Goal: Task Accomplishment & Management: Use online tool/utility

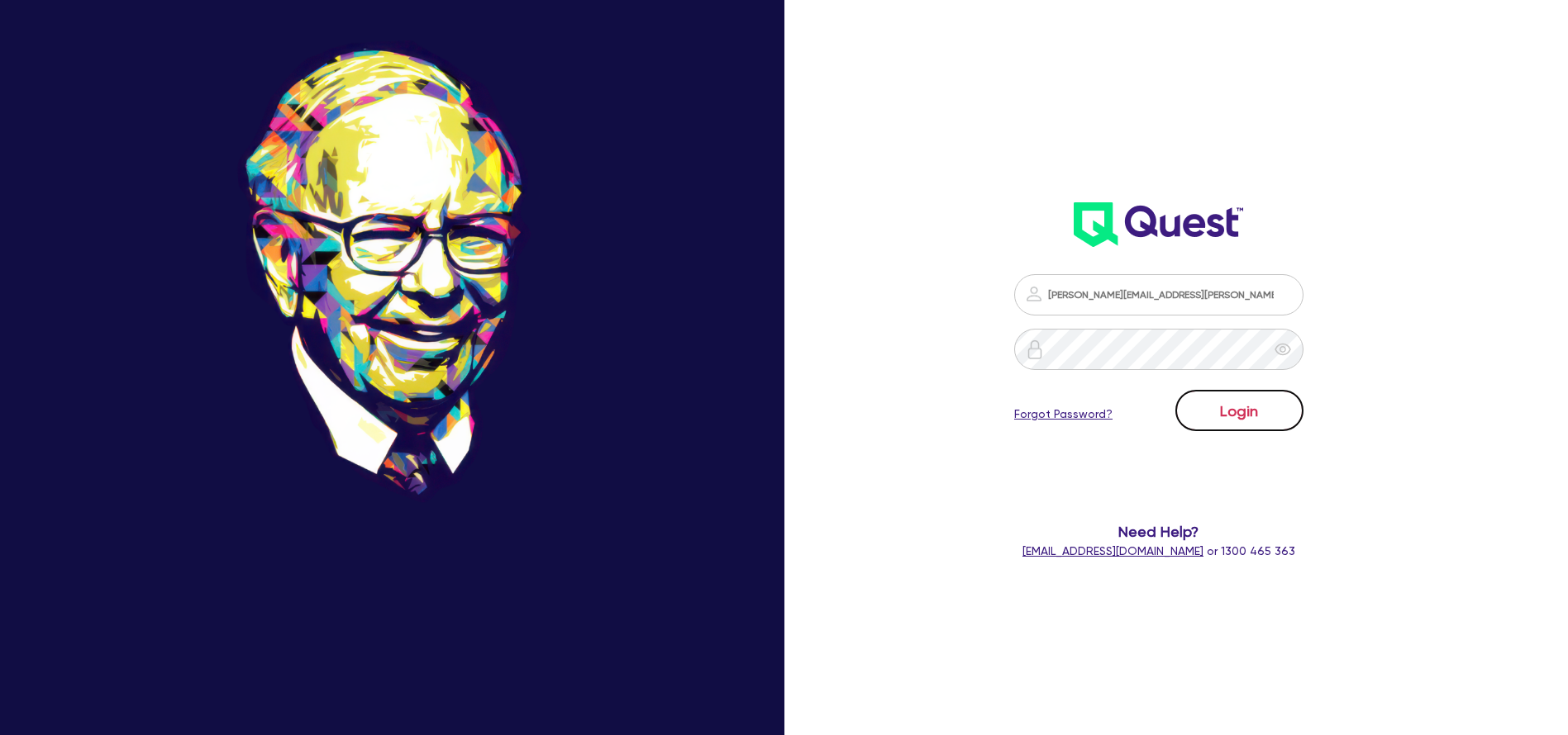
click at [1260, 391] on button "Login" at bounding box center [1239, 411] width 128 height 41
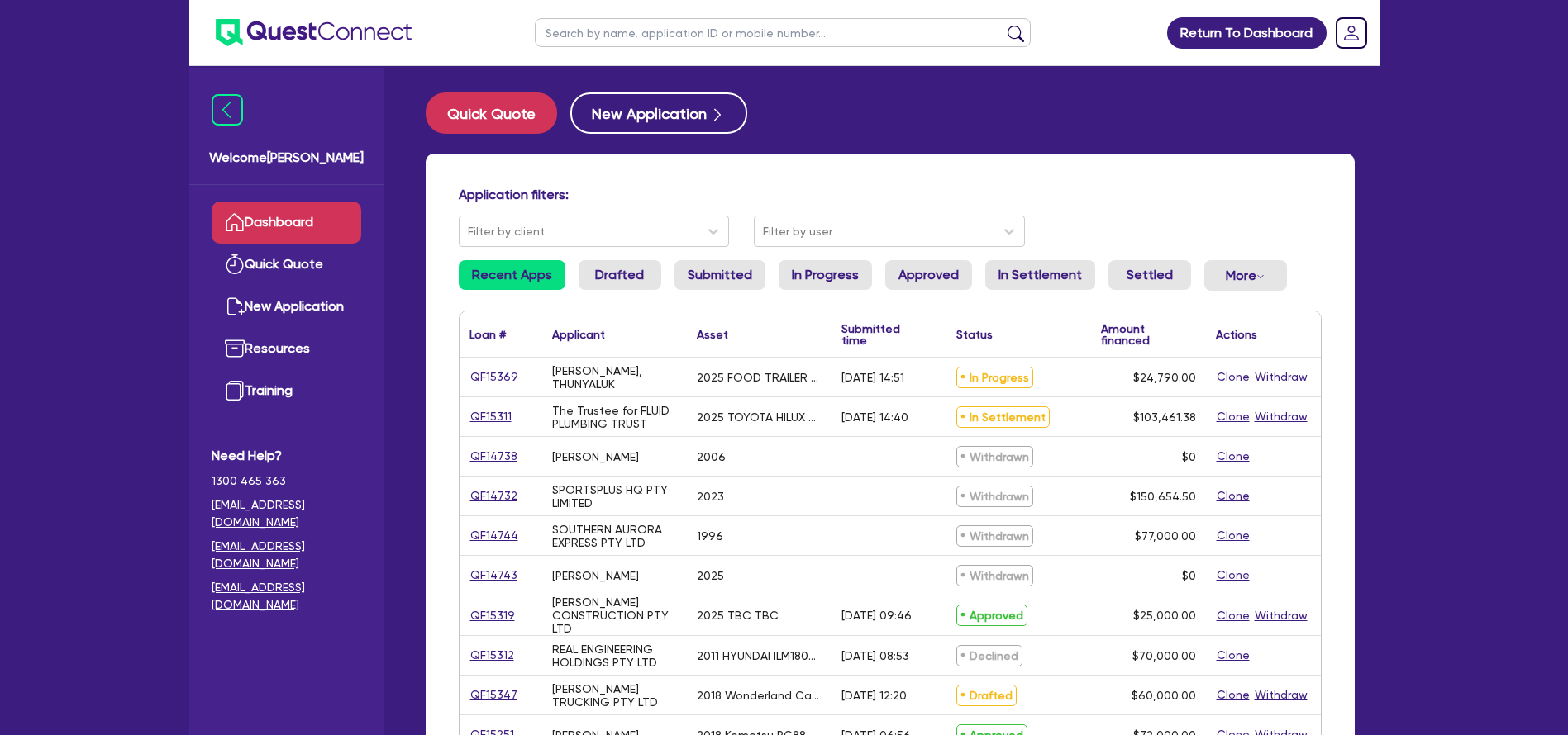
click at [290, 223] on link "Dashboard" at bounding box center [286, 223] width 149 height 42
click at [539, 124] on button "Quick Quote" at bounding box center [491, 113] width 131 height 41
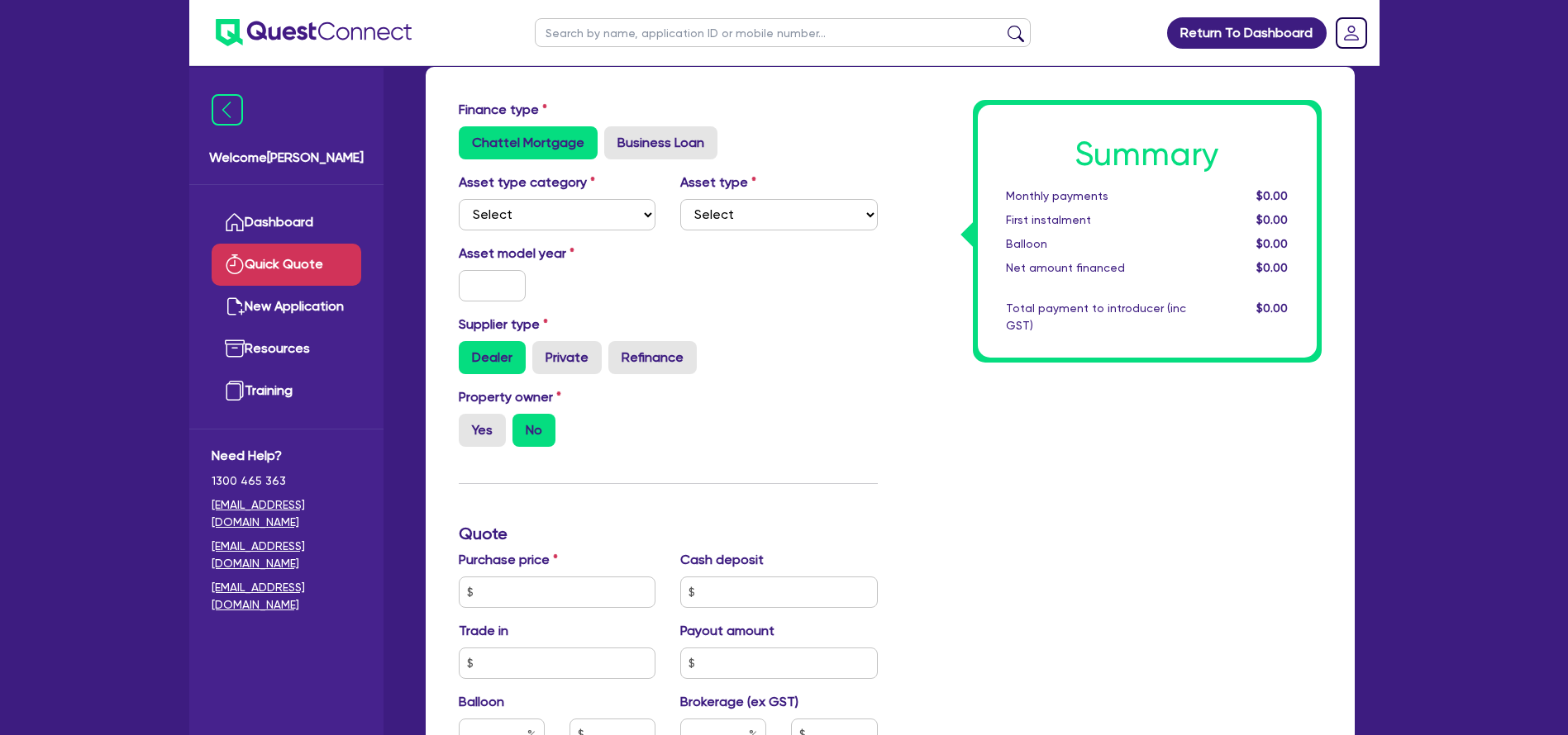
scroll to position [355, 0]
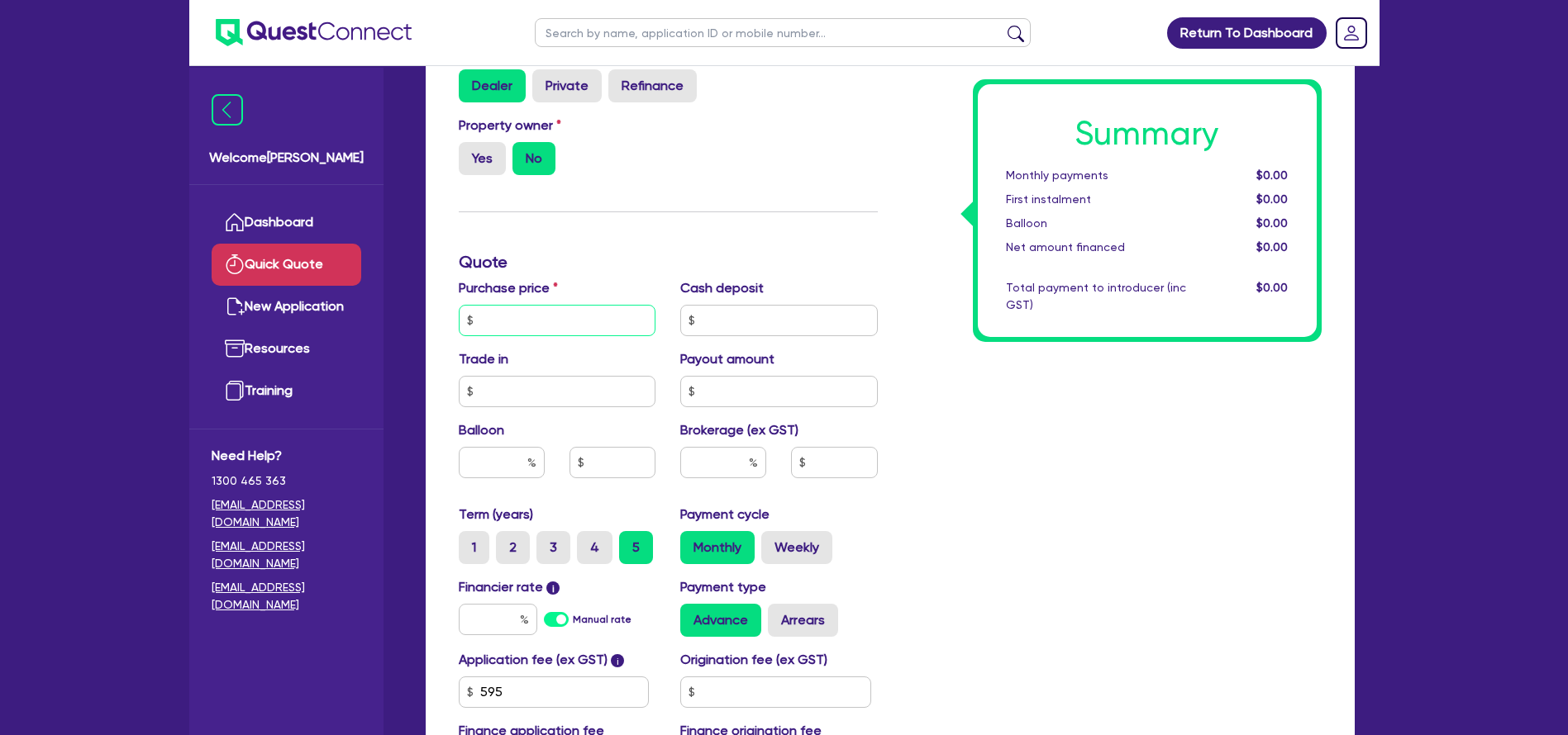
click at [570, 314] on input "text" at bounding box center [557, 320] width 198 height 31
type input "19,700"
click at [787, 325] on input "text" at bounding box center [778, 320] width 198 height 31
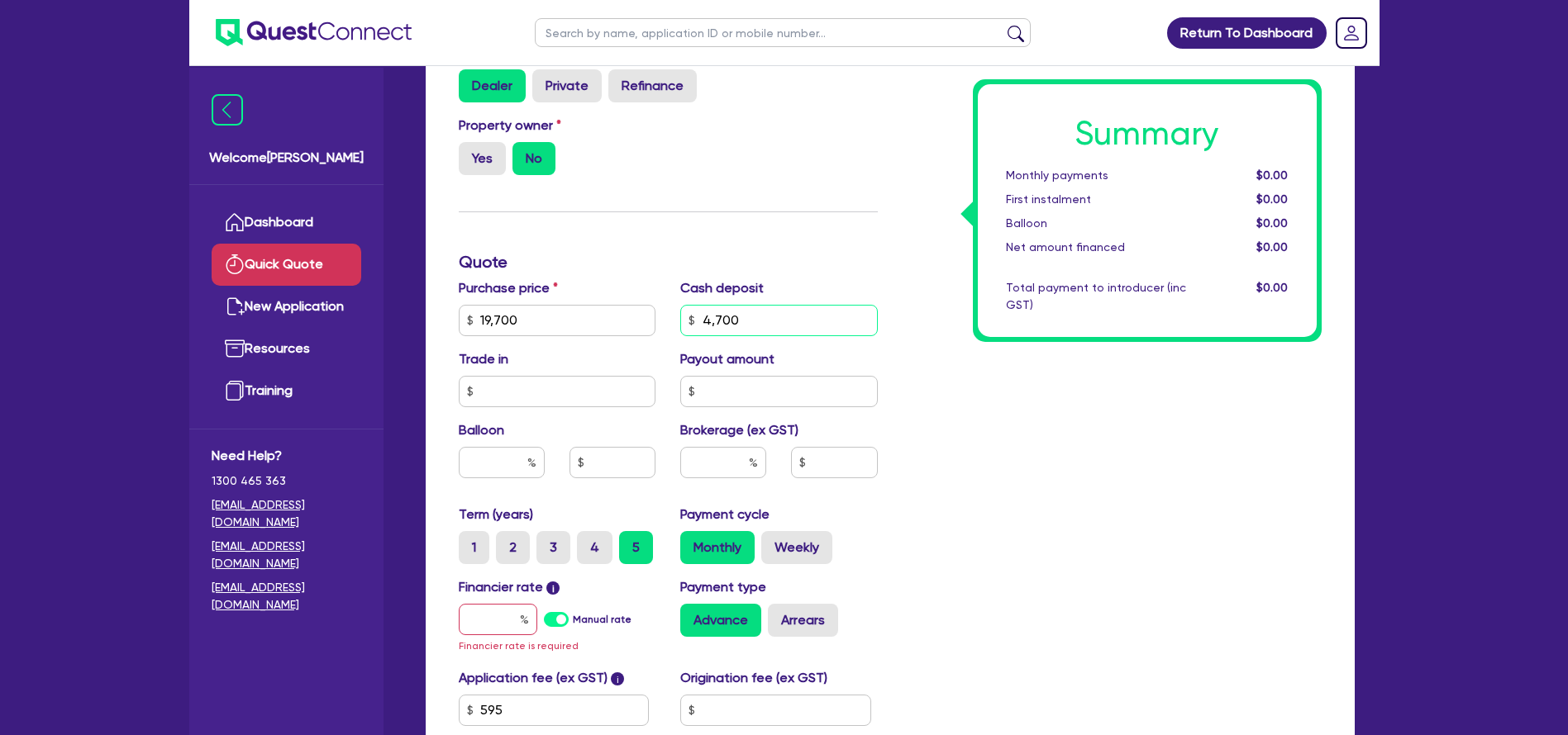
type input "4,700"
click at [592, 395] on input "text" at bounding box center [557, 392] width 198 height 31
click at [502, 622] on input "text" at bounding box center [498, 619] width 79 height 31
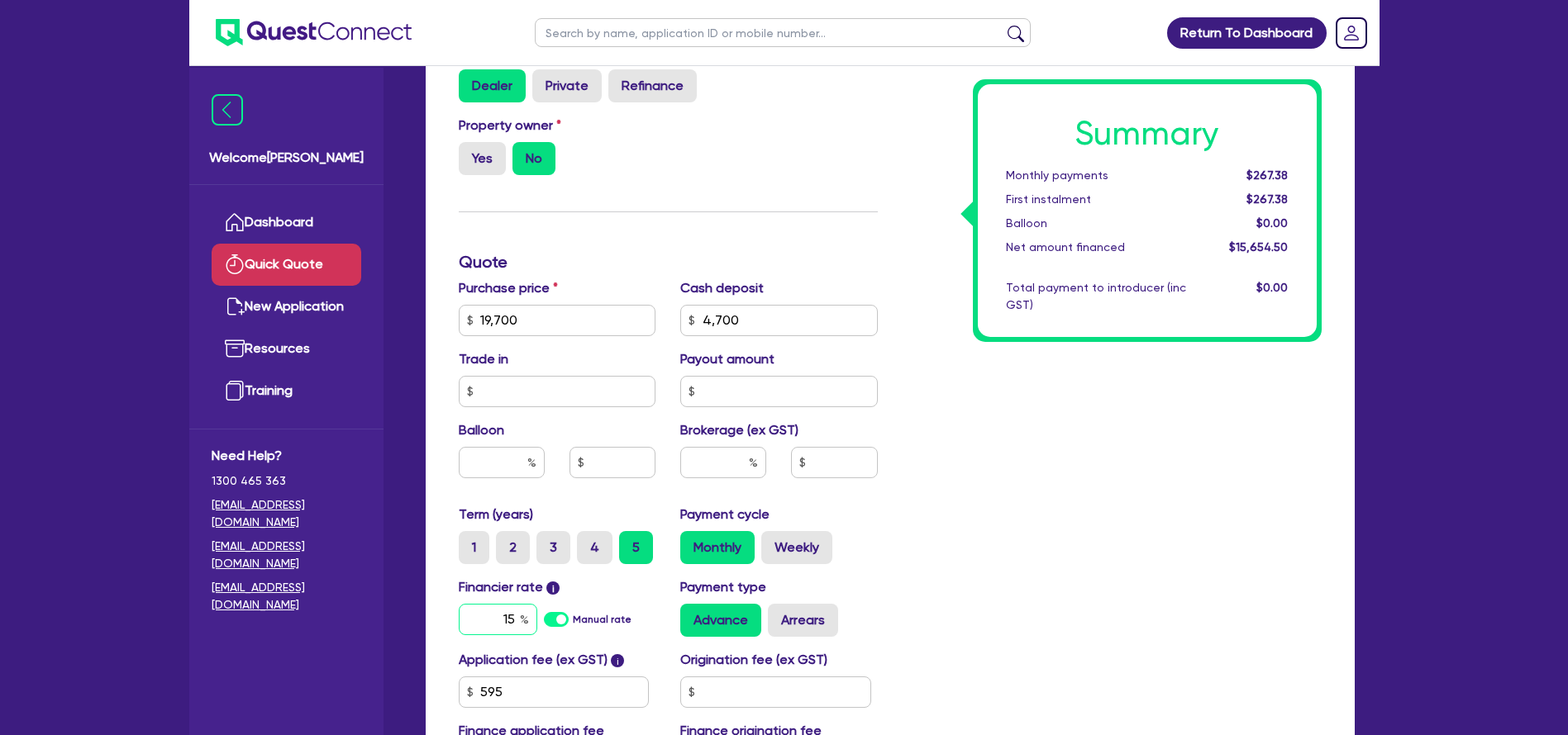
type input "15"
click at [1093, 530] on div "Summary Monthly payments Calculating... First instalment Calculating... Balloon…" at bounding box center [1112, 311] width 444 height 966
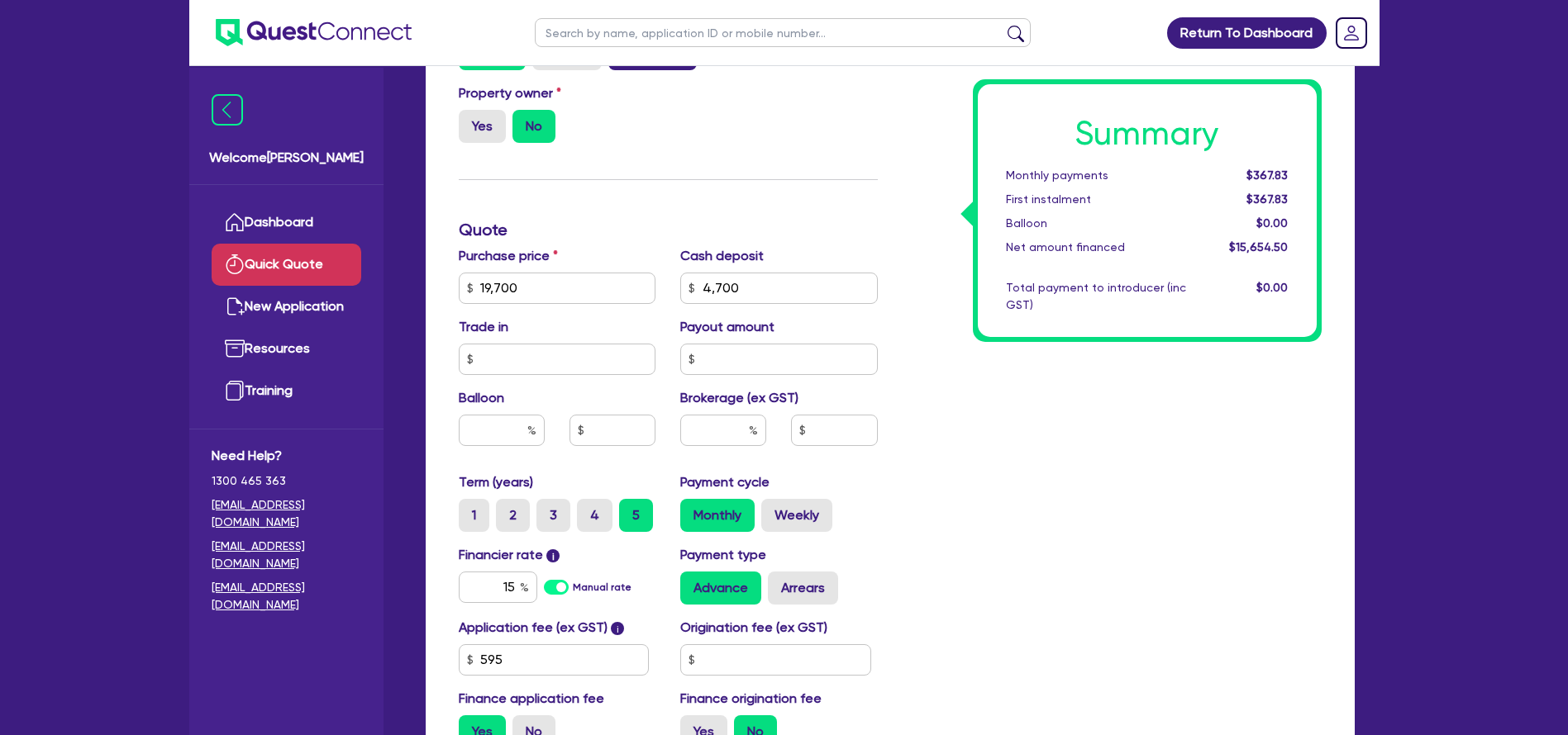
scroll to position [386, 0]
